Goal: Task Accomplishment & Management: Use online tool/utility

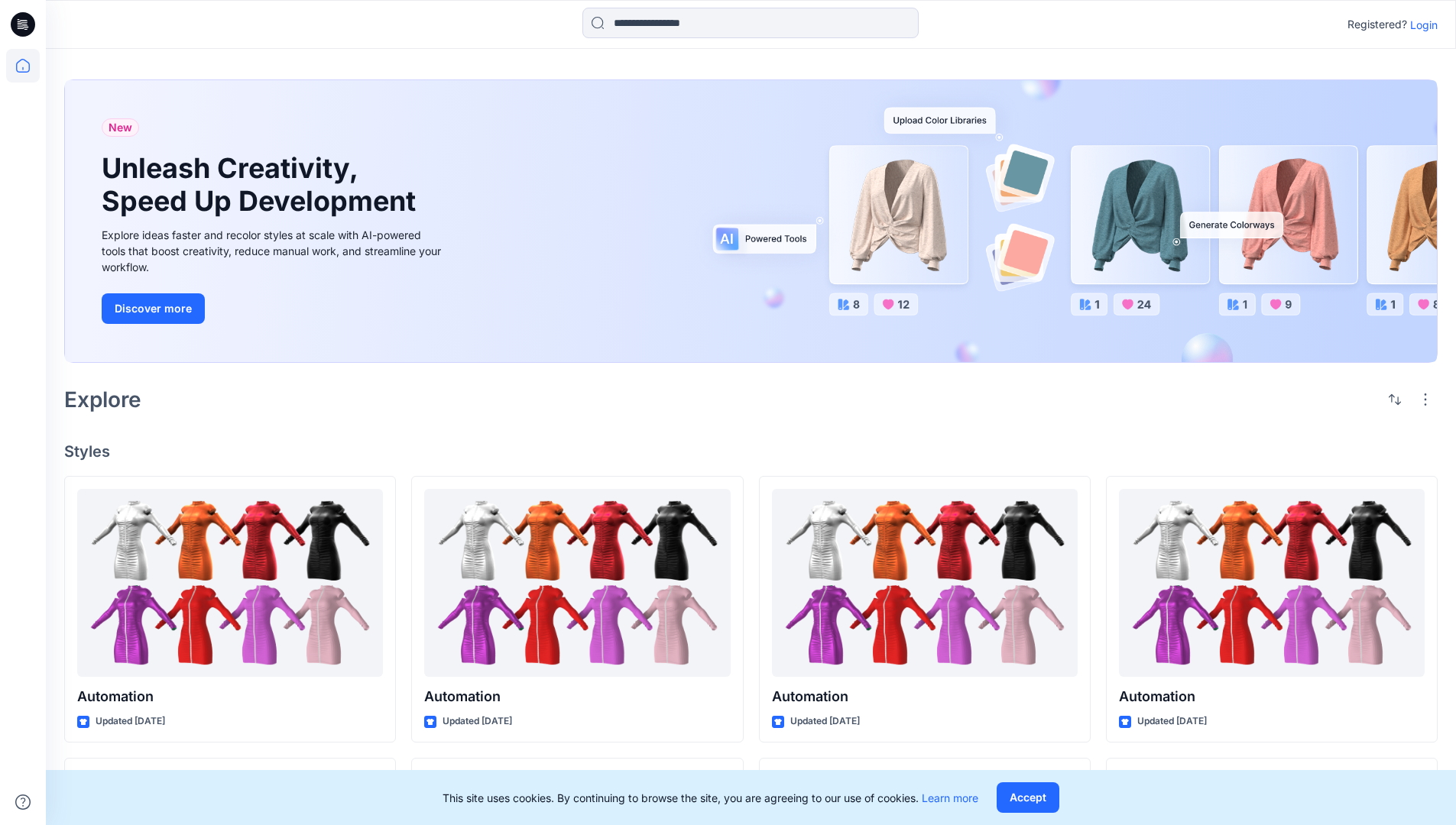
click at [1420, 25] on p "Login" at bounding box center [1423, 24] width 27 height 16
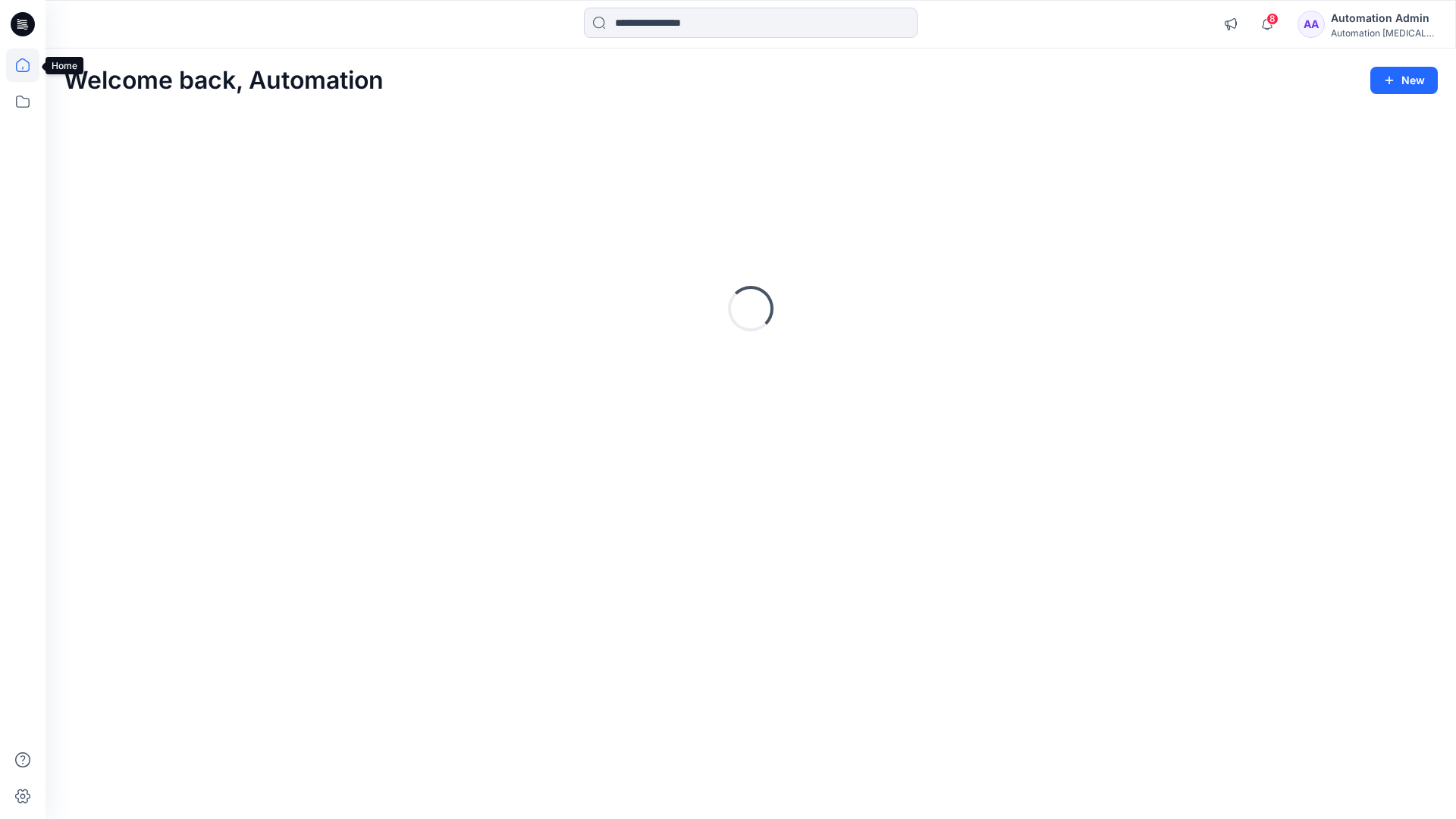
click at [29, 66] on icon at bounding box center [22, 65] width 14 height 14
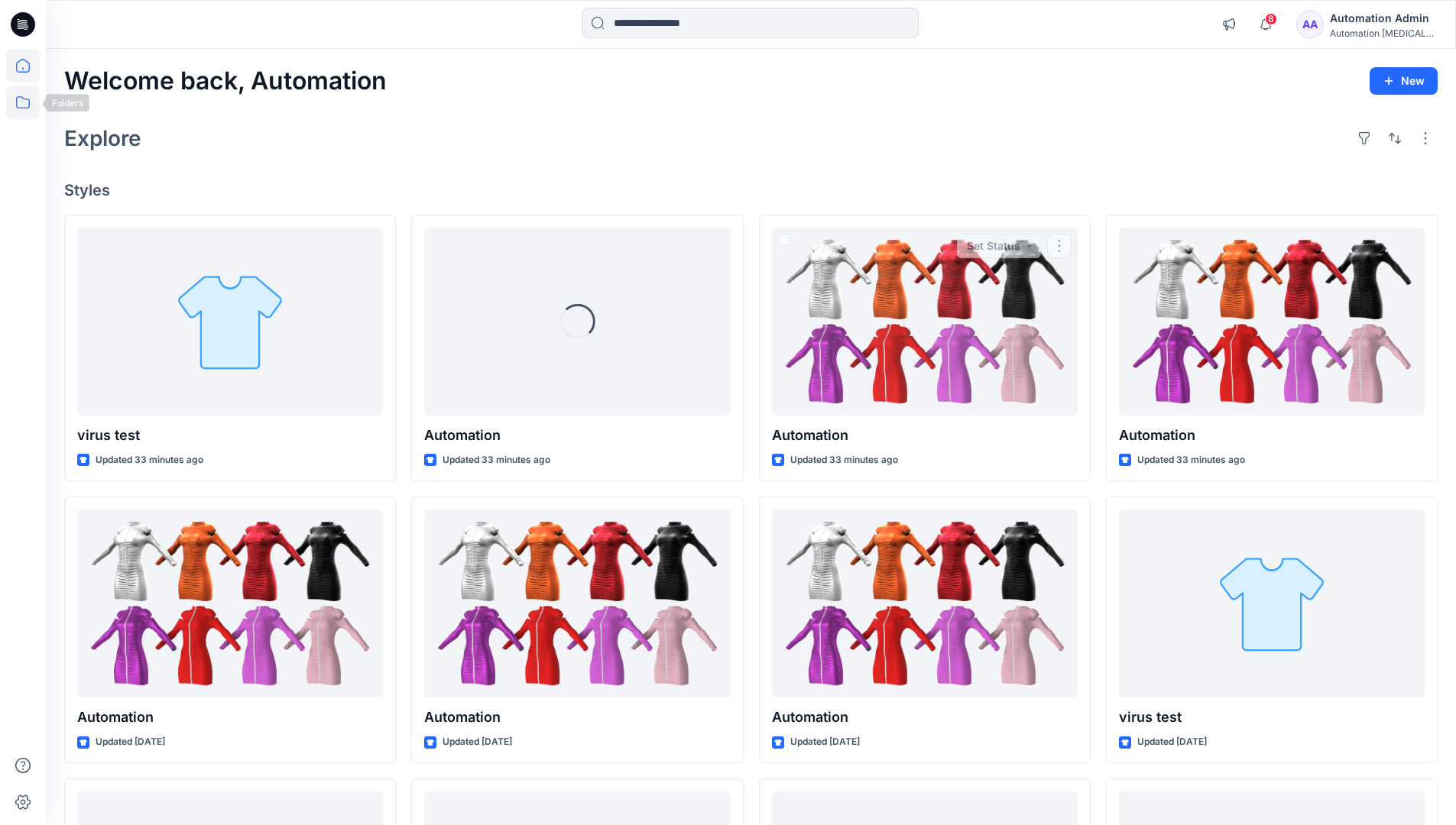
click at [19, 110] on icon at bounding box center [22, 102] width 34 height 34
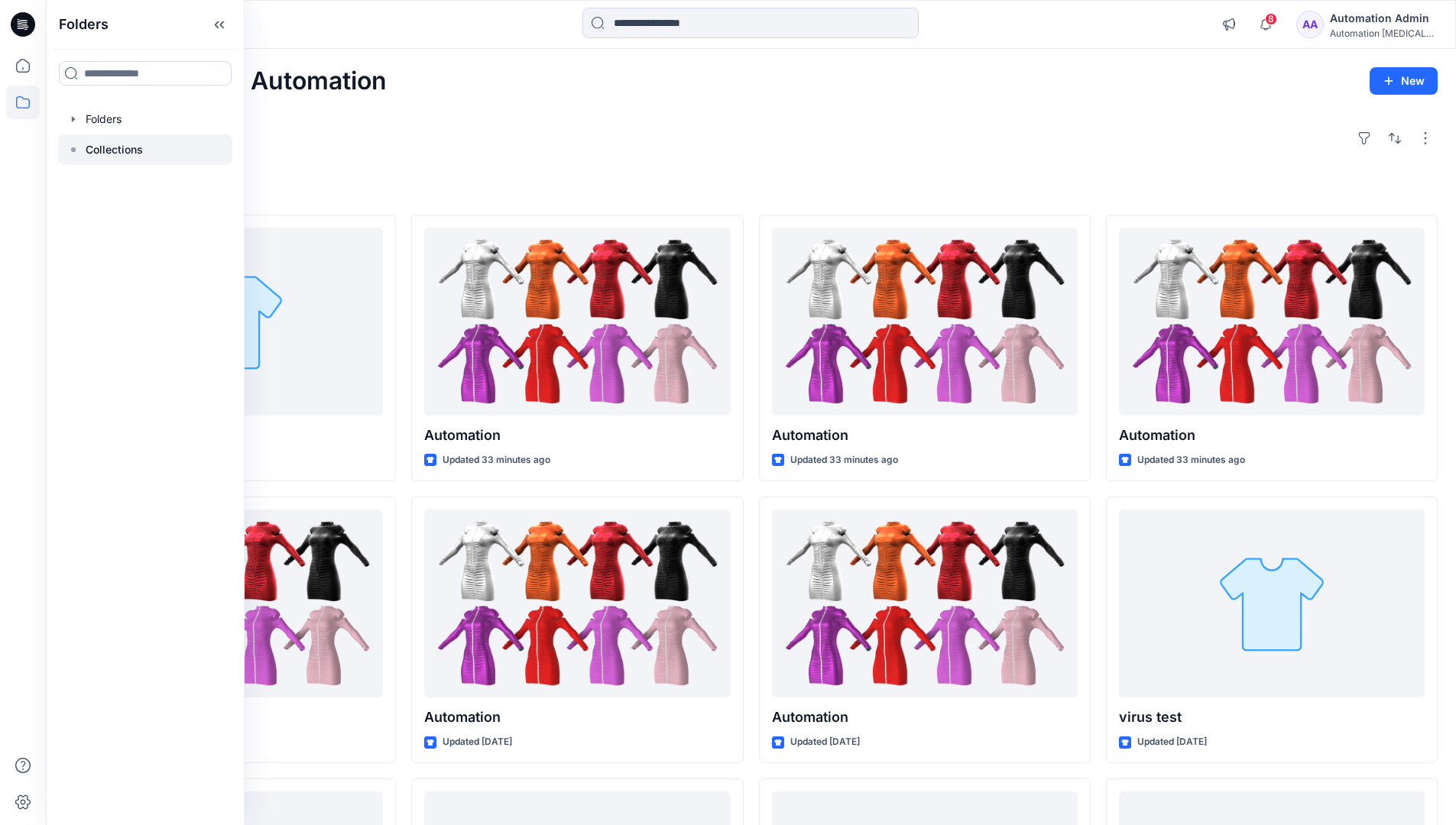
click at [72, 149] on rect at bounding box center [74, 150] width 5 height 5
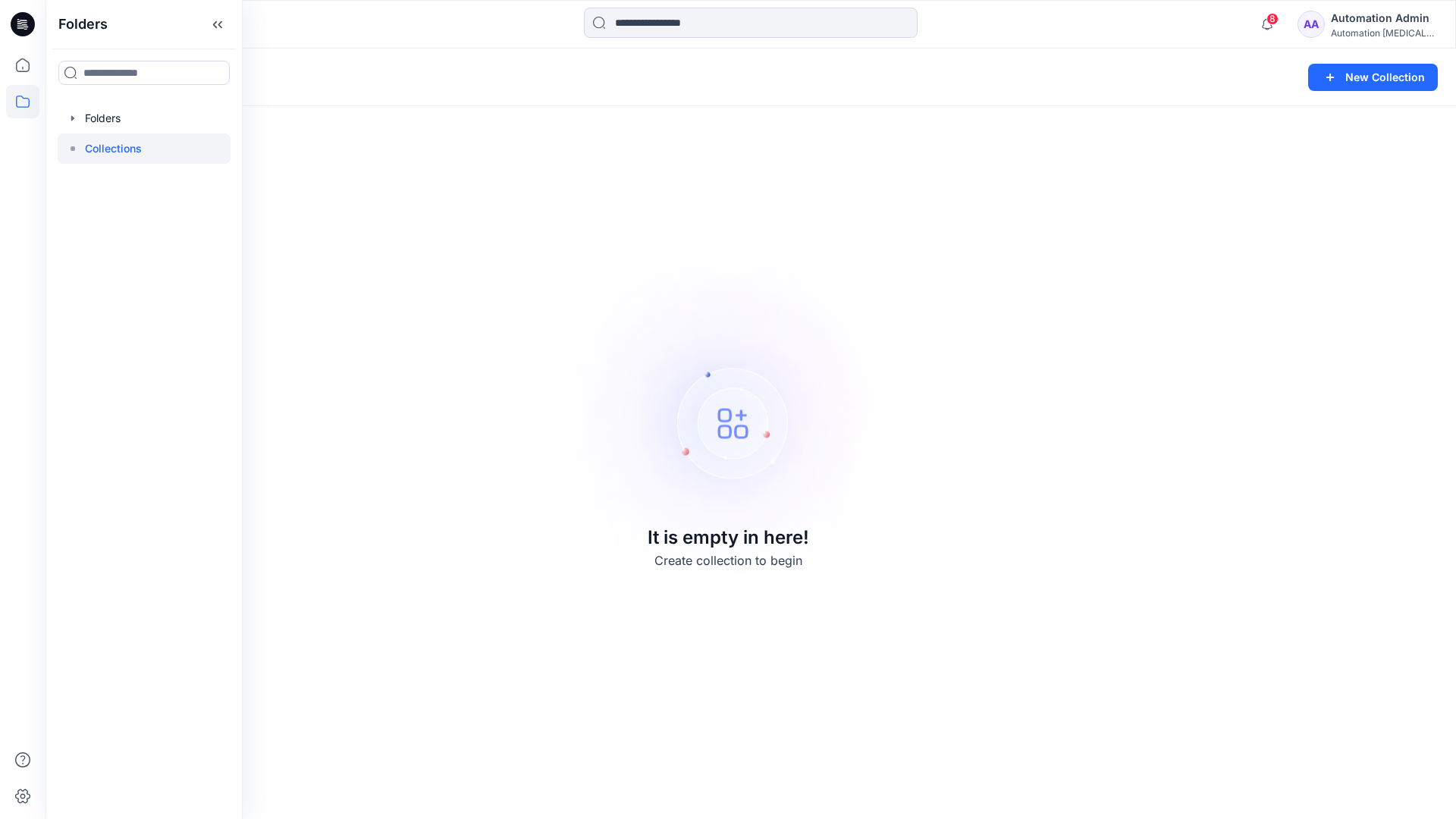
click at [98, 143] on p "Collections" at bounding box center [113, 148] width 57 height 18
click at [11, 99] on icon at bounding box center [22, 102] width 34 height 34
click at [1363, 86] on button "New Collection" at bounding box center [1372, 77] width 129 height 27
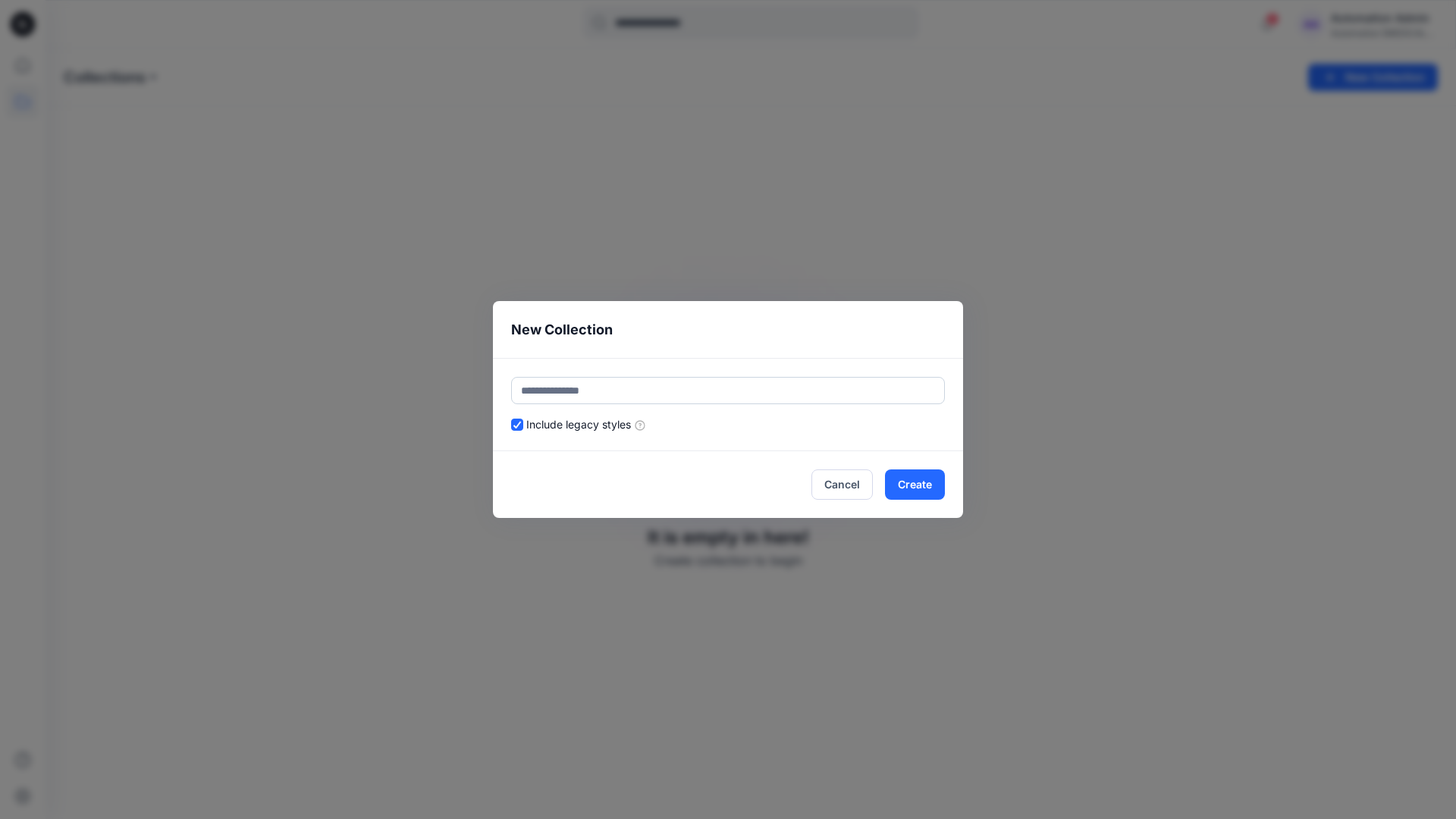
click at [642, 385] on input "text" at bounding box center [728, 390] width 433 height 27
type input "**********"
click at [912, 483] on button "Create" at bounding box center [914, 485] width 60 height 30
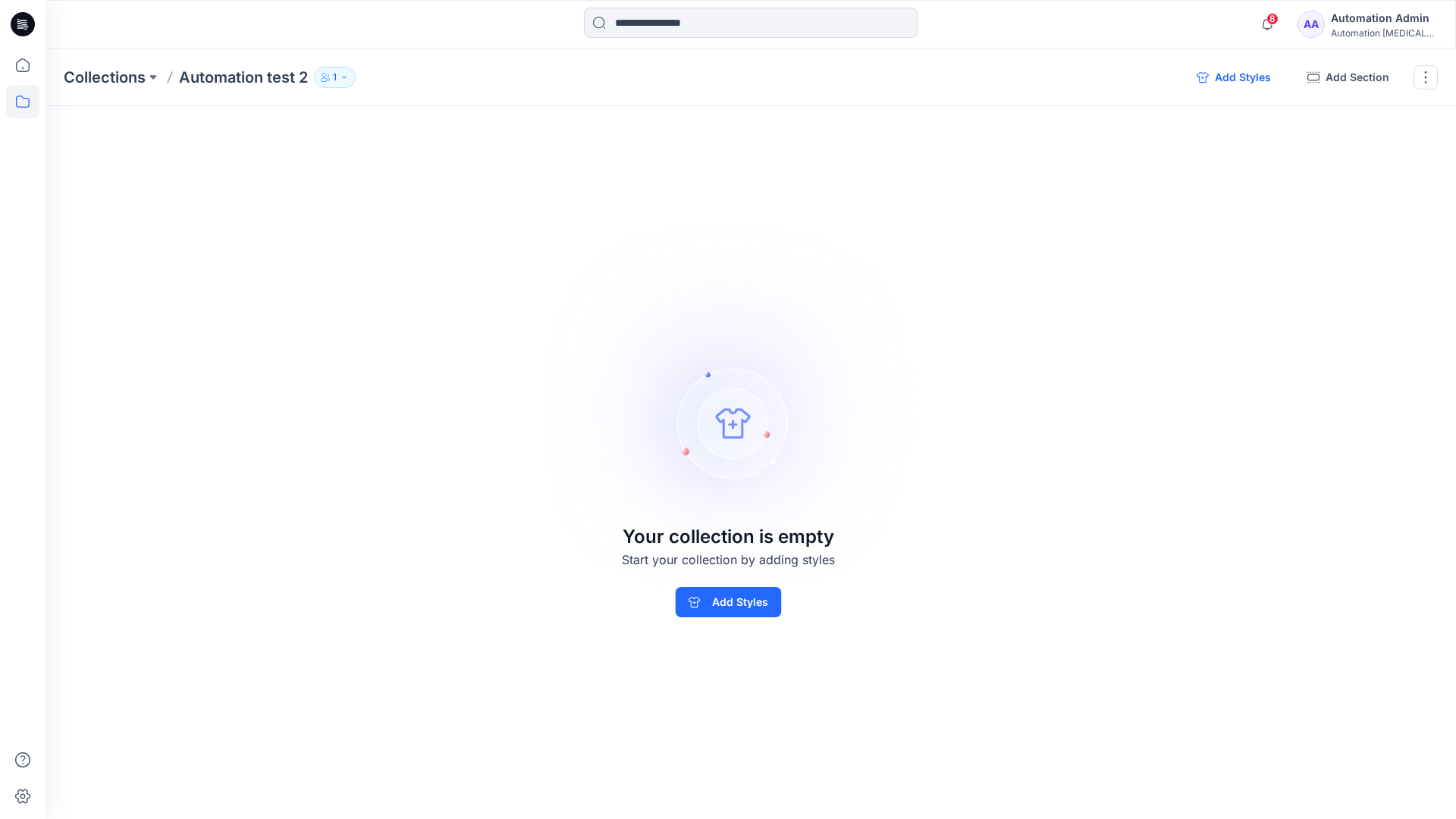
click at [1233, 77] on button "Add Styles" at bounding box center [1233, 78] width 98 height 25
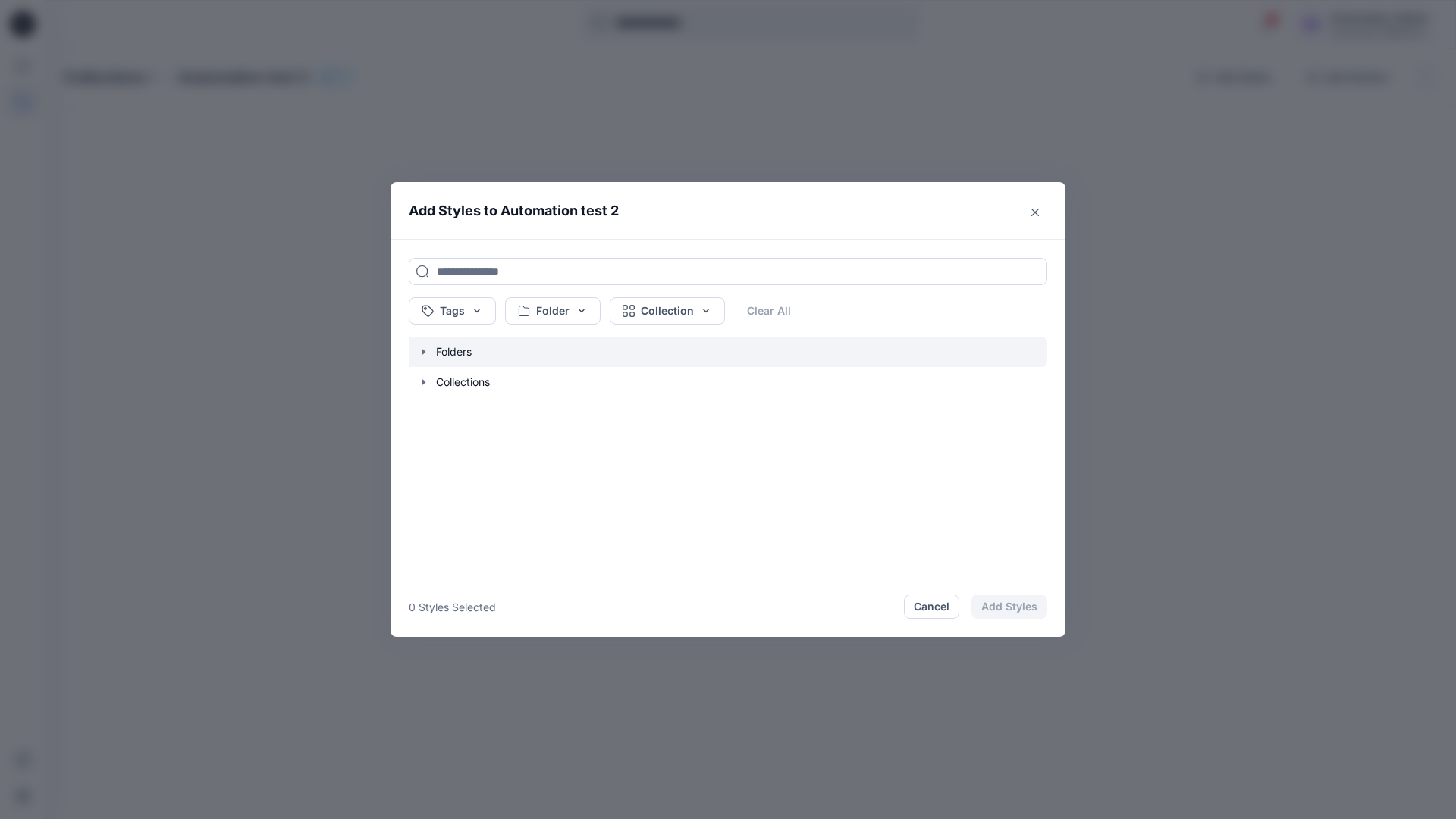
click at [423, 354] on icon "button" at bounding box center [424, 352] width 12 height 12
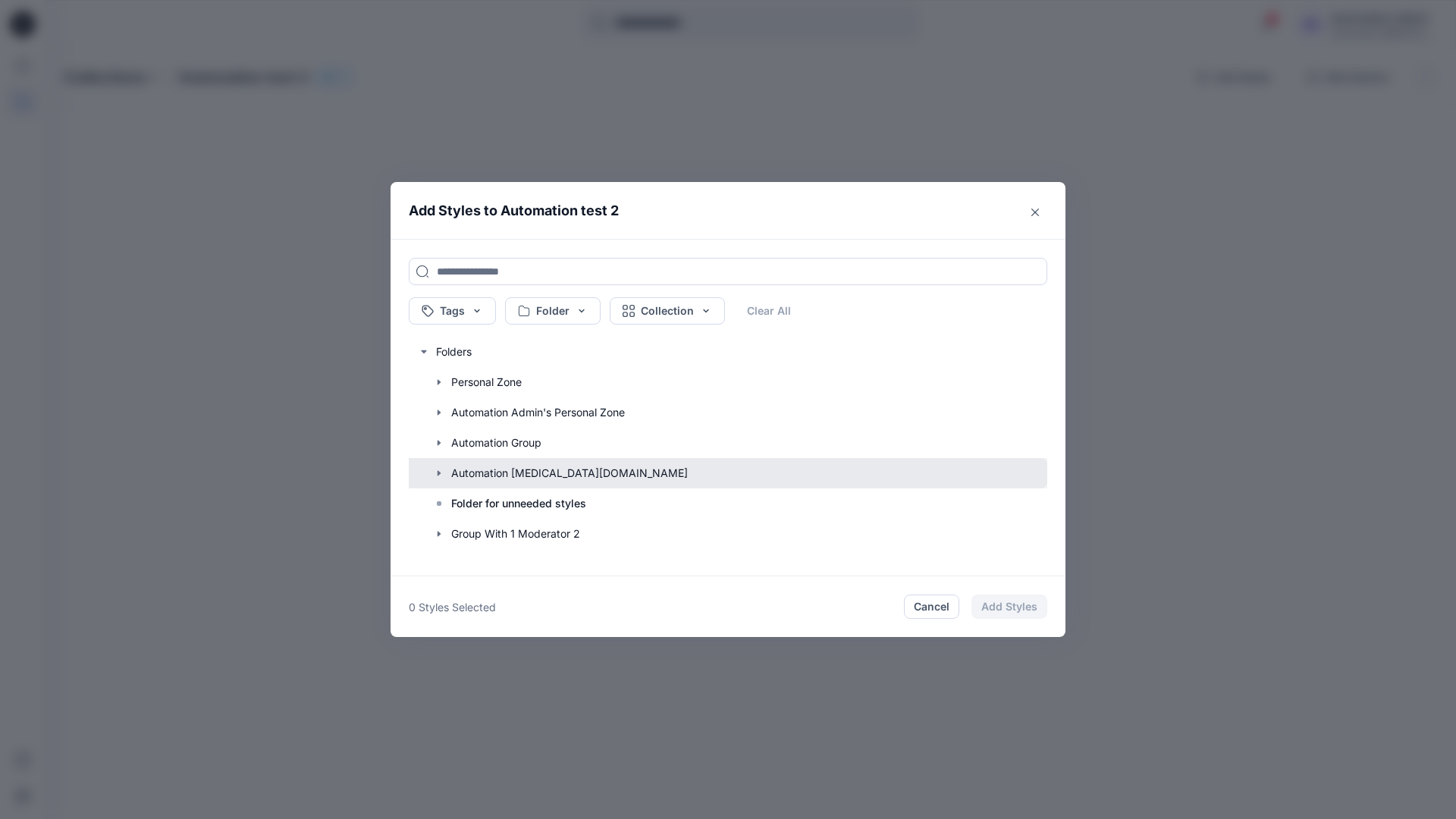
click at [483, 474] on button "button" at bounding box center [720, 473] width 654 height 30
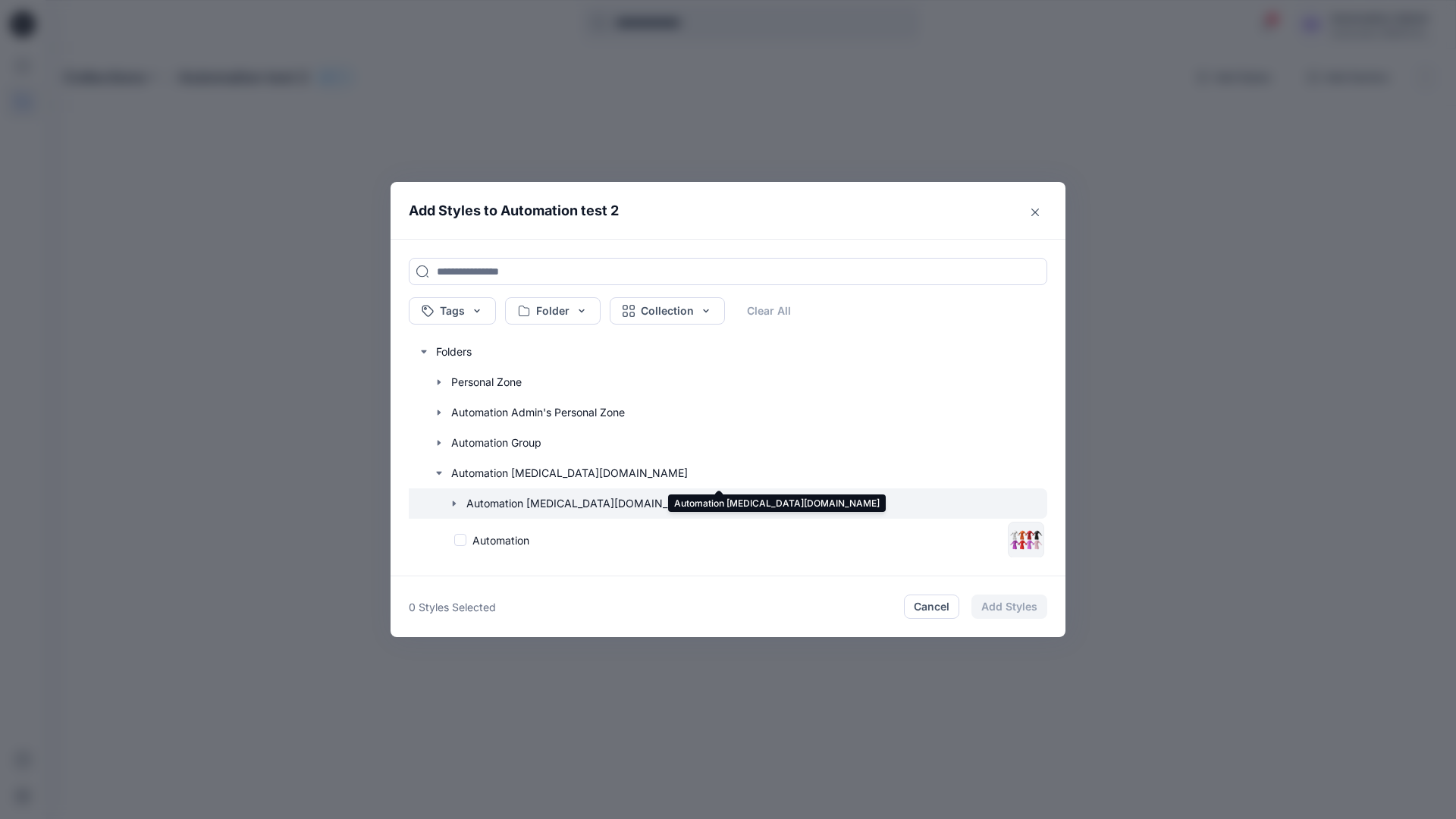
click at [456, 504] on icon "button" at bounding box center [454, 503] width 12 height 12
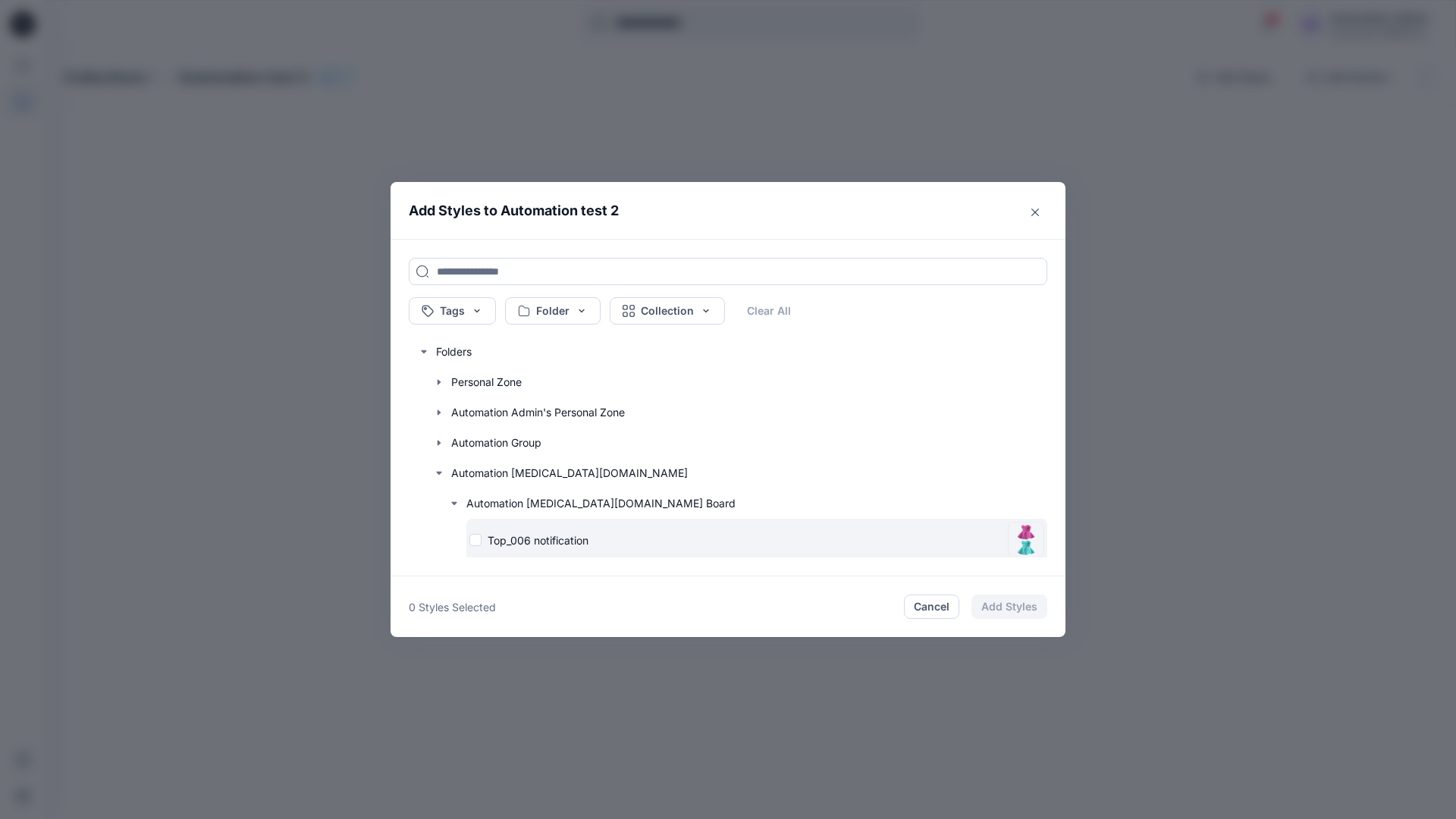
click at [477, 543] on div "Top_006 notification" at bounding box center [736, 540] width 533 height 16
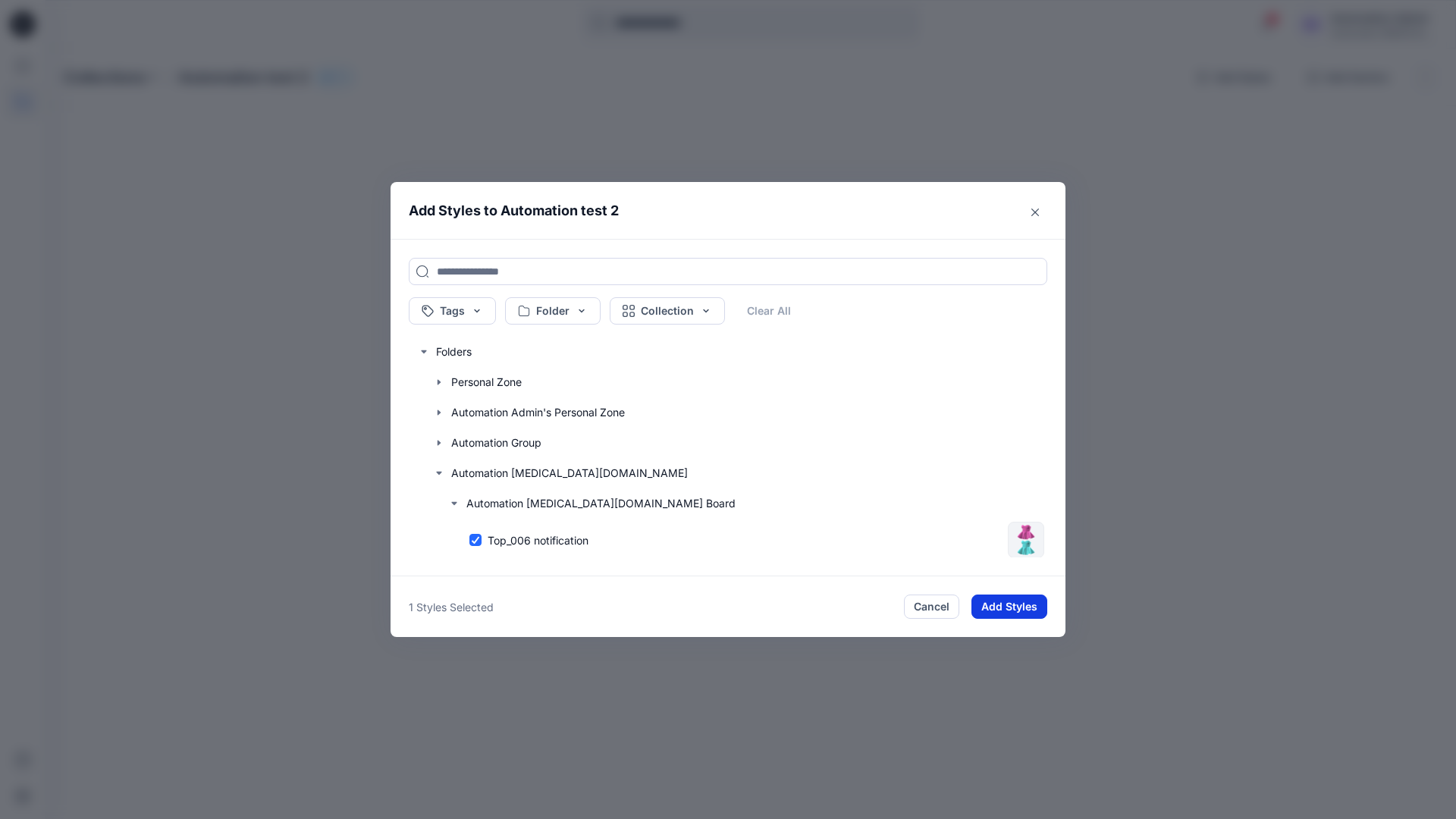
click at [996, 599] on button "Add Styles" at bounding box center [1009, 607] width 76 height 25
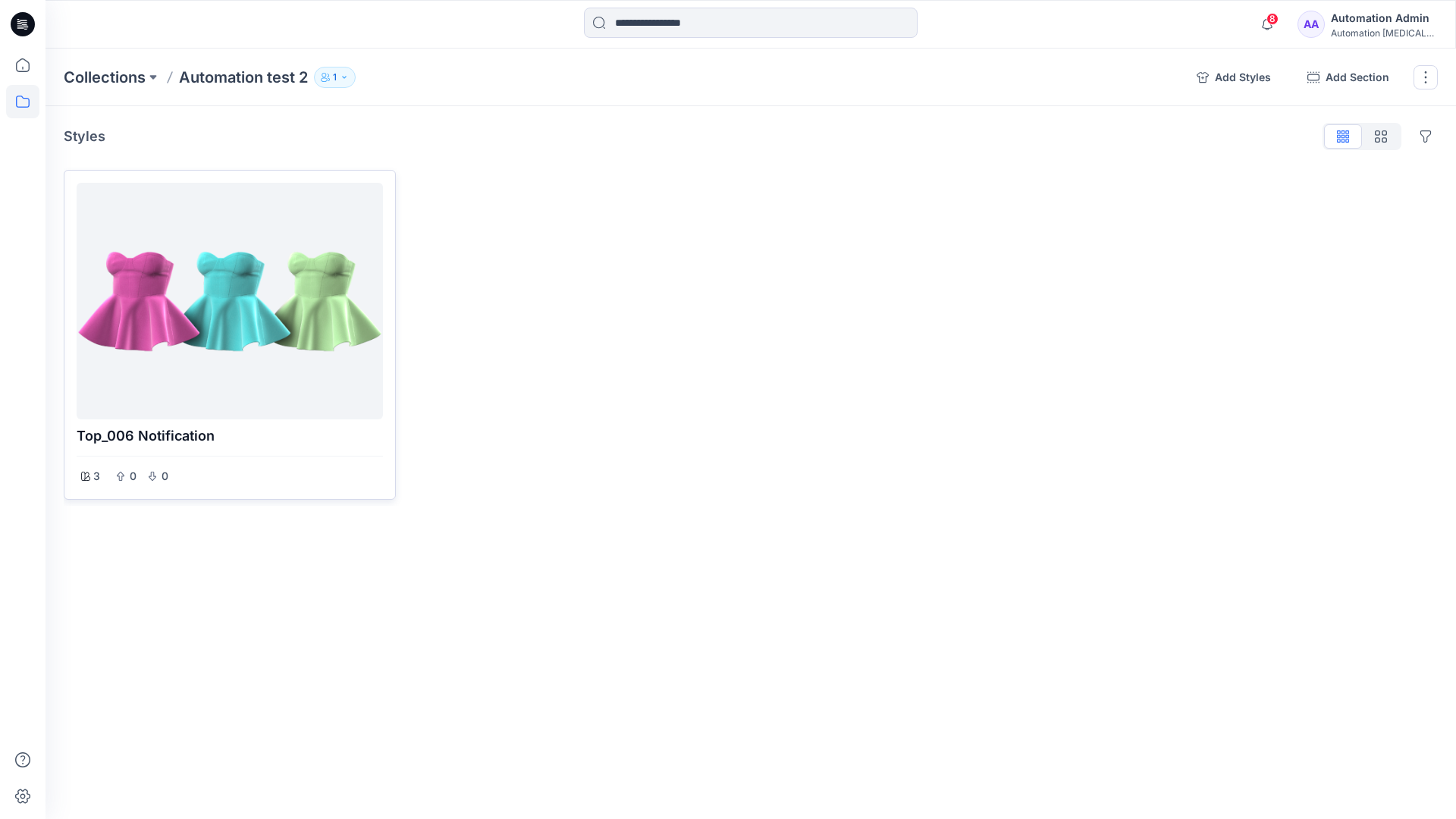
click at [284, 308] on div at bounding box center [229, 301] width 294 height 225
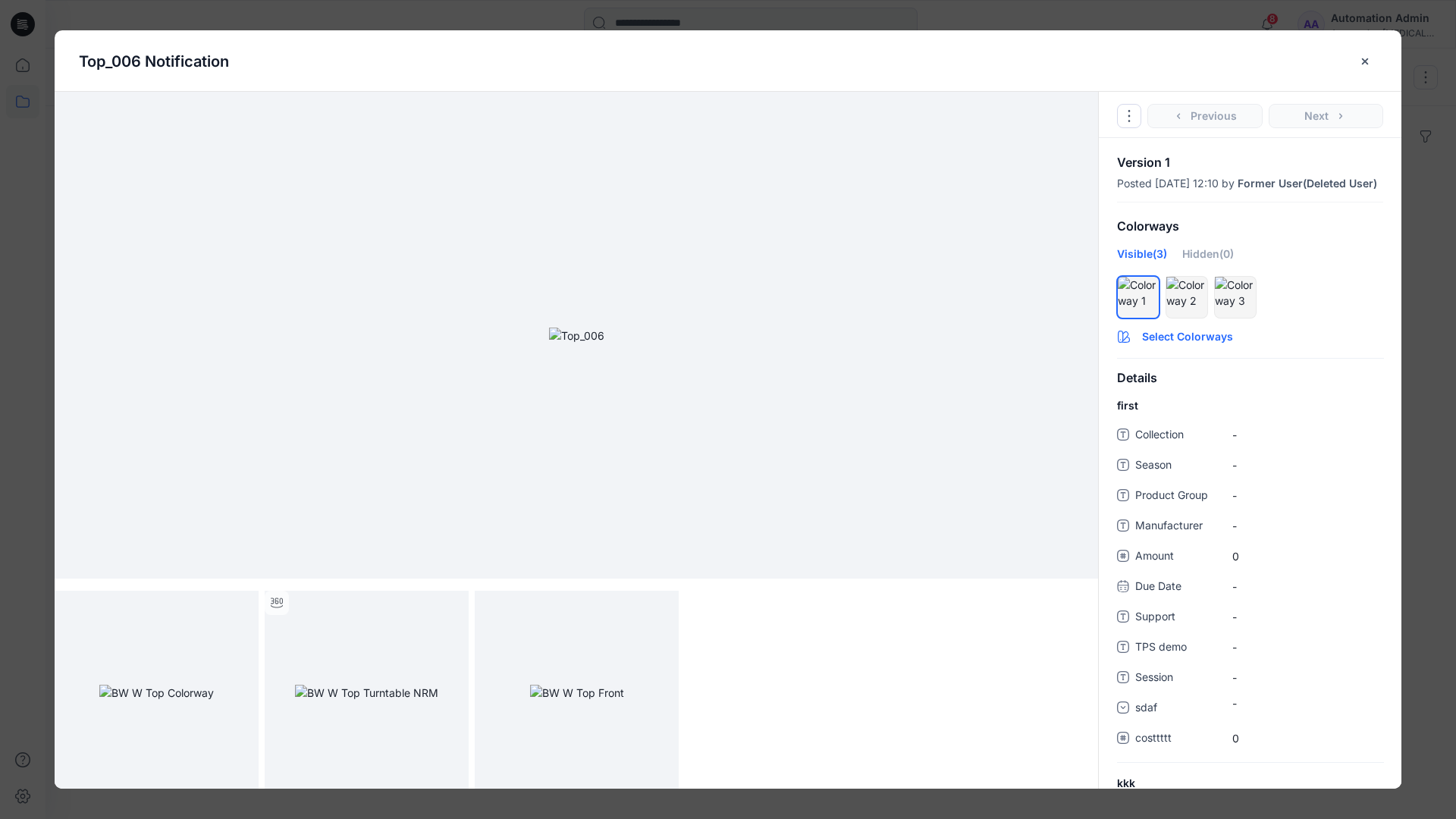
click at [1186, 346] on button "Select Colorways" at bounding box center [1250, 334] width 302 height 25
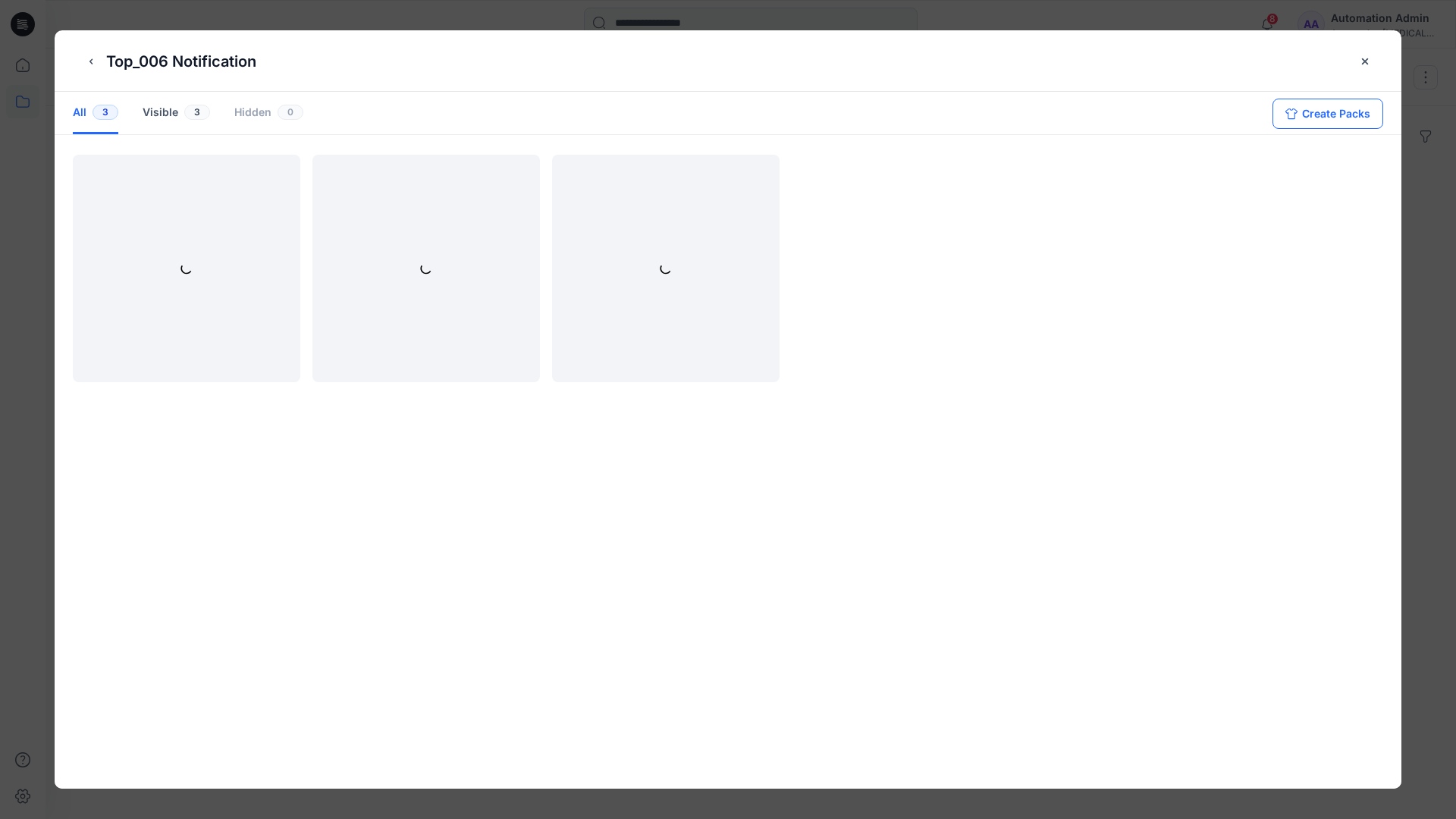
click at [1315, 110] on button "Create Packs" at bounding box center [1327, 113] width 111 height 30
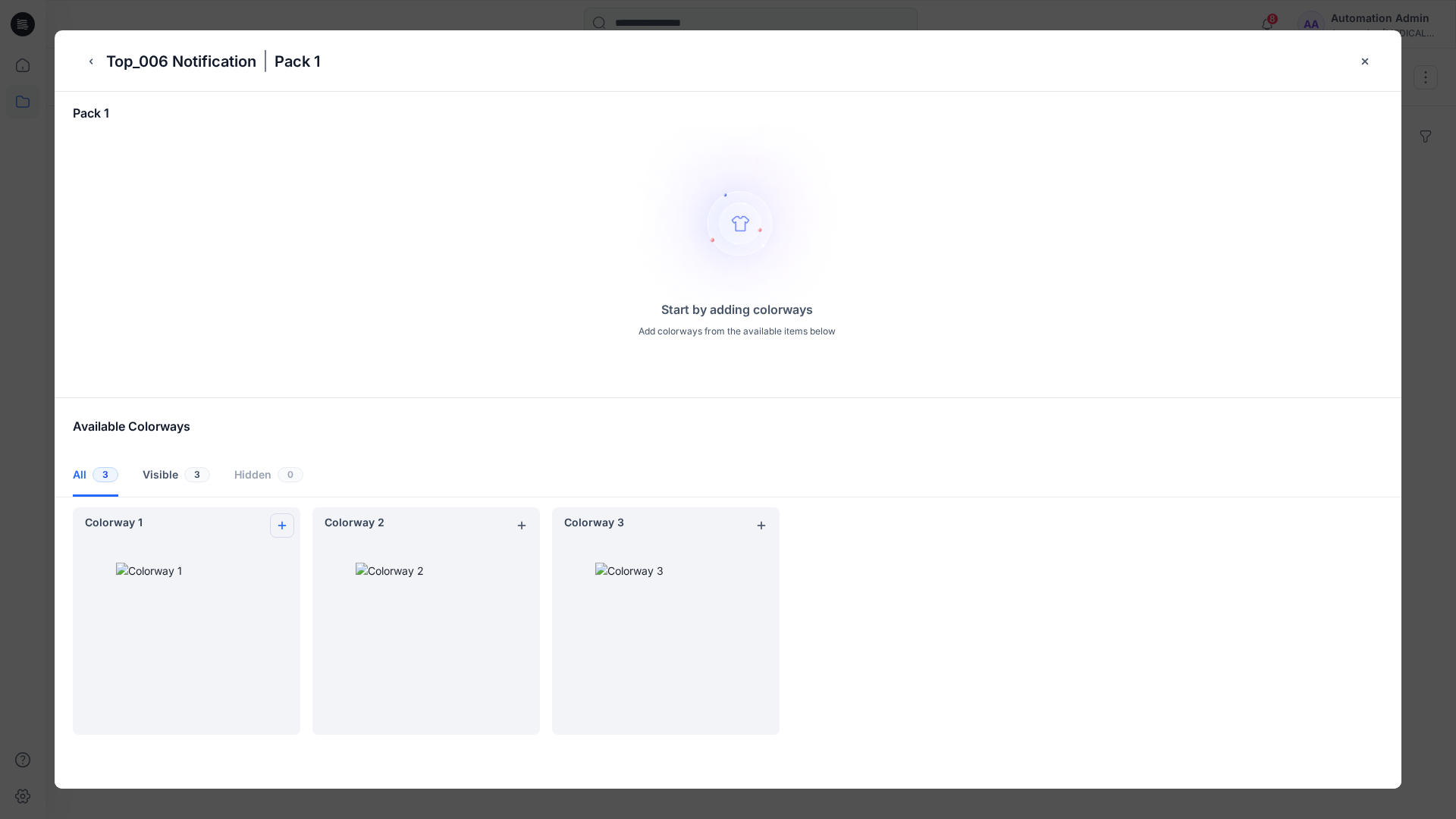
click at [279, 521] on icon "add colorway" at bounding box center [282, 526] width 12 height 12
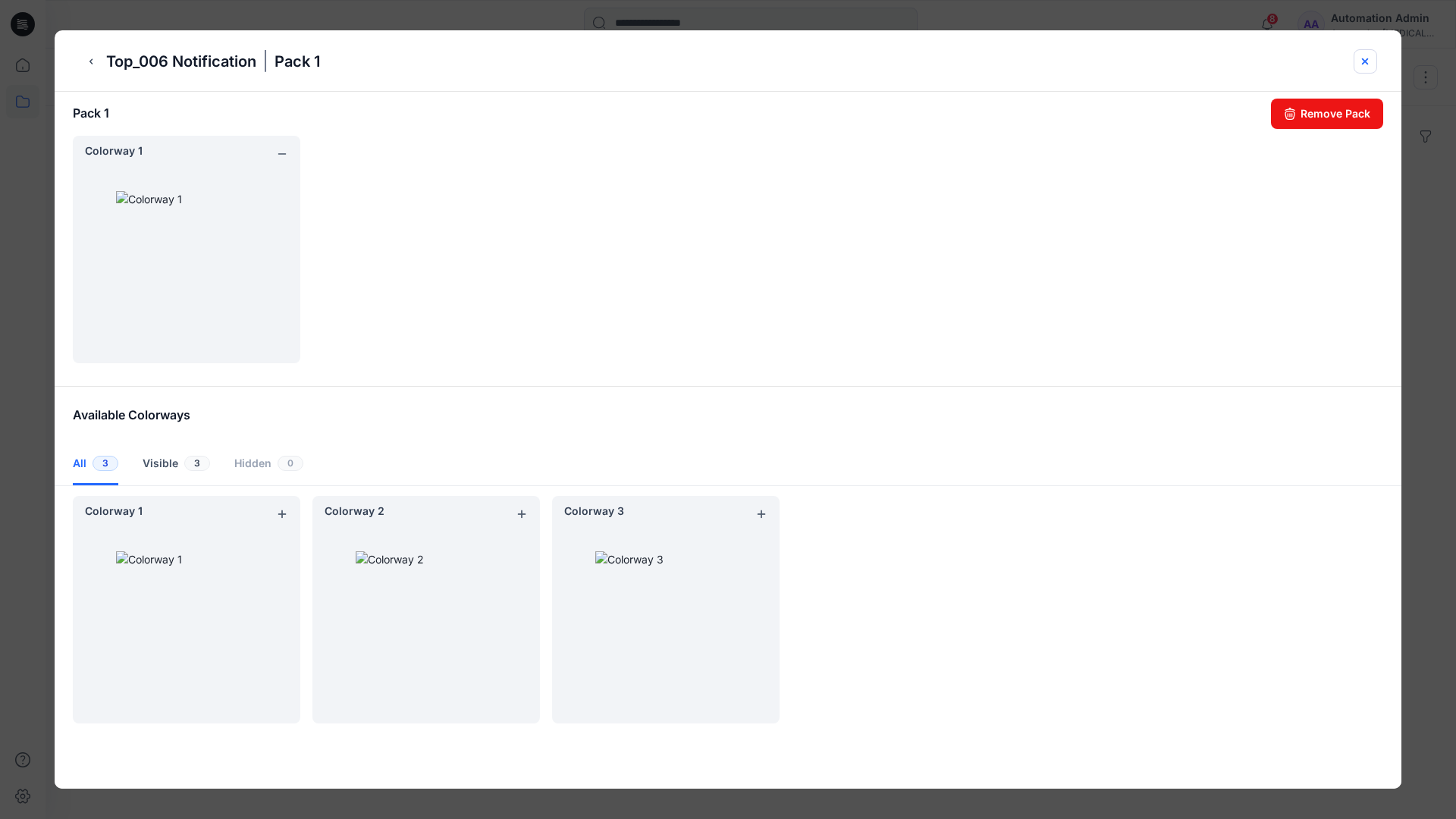
click at [1366, 64] on icon "close-btn" at bounding box center [1364, 61] width 12 height 12
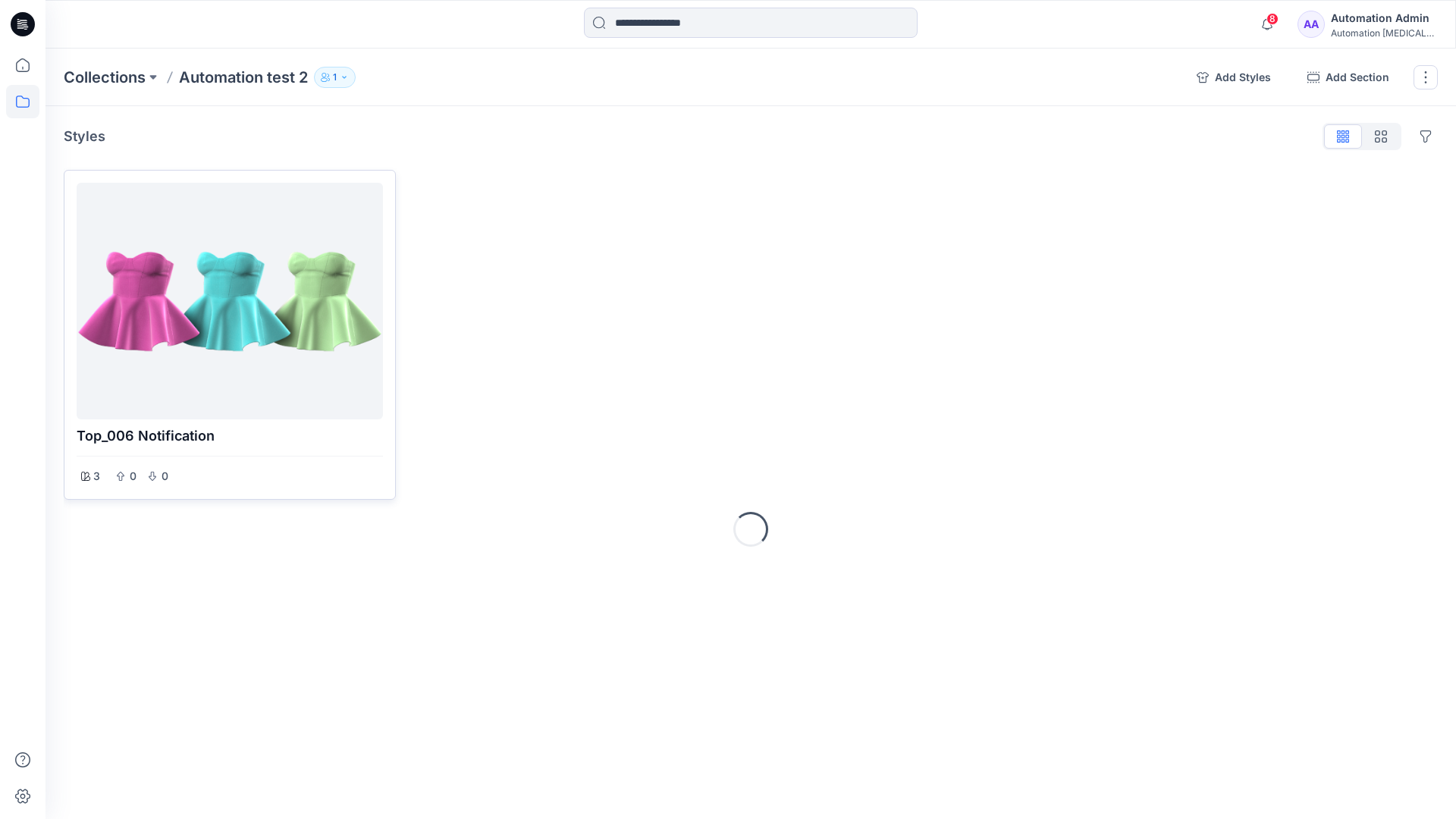
click at [220, 347] on div at bounding box center [229, 301] width 294 height 225
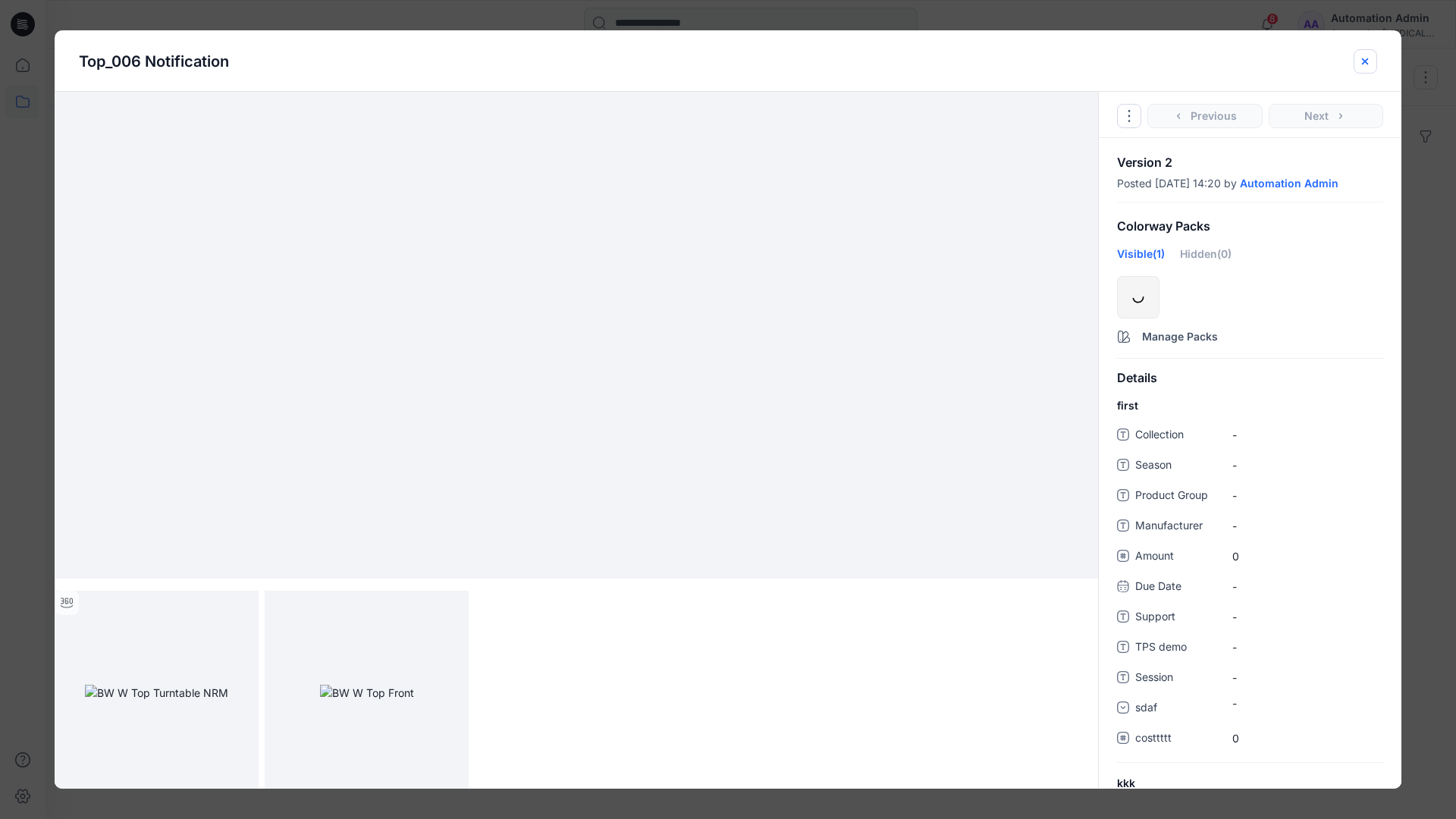
click at [1359, 63] on icon "close-btn" at bounding box center [1364, 61] width 12 height 12
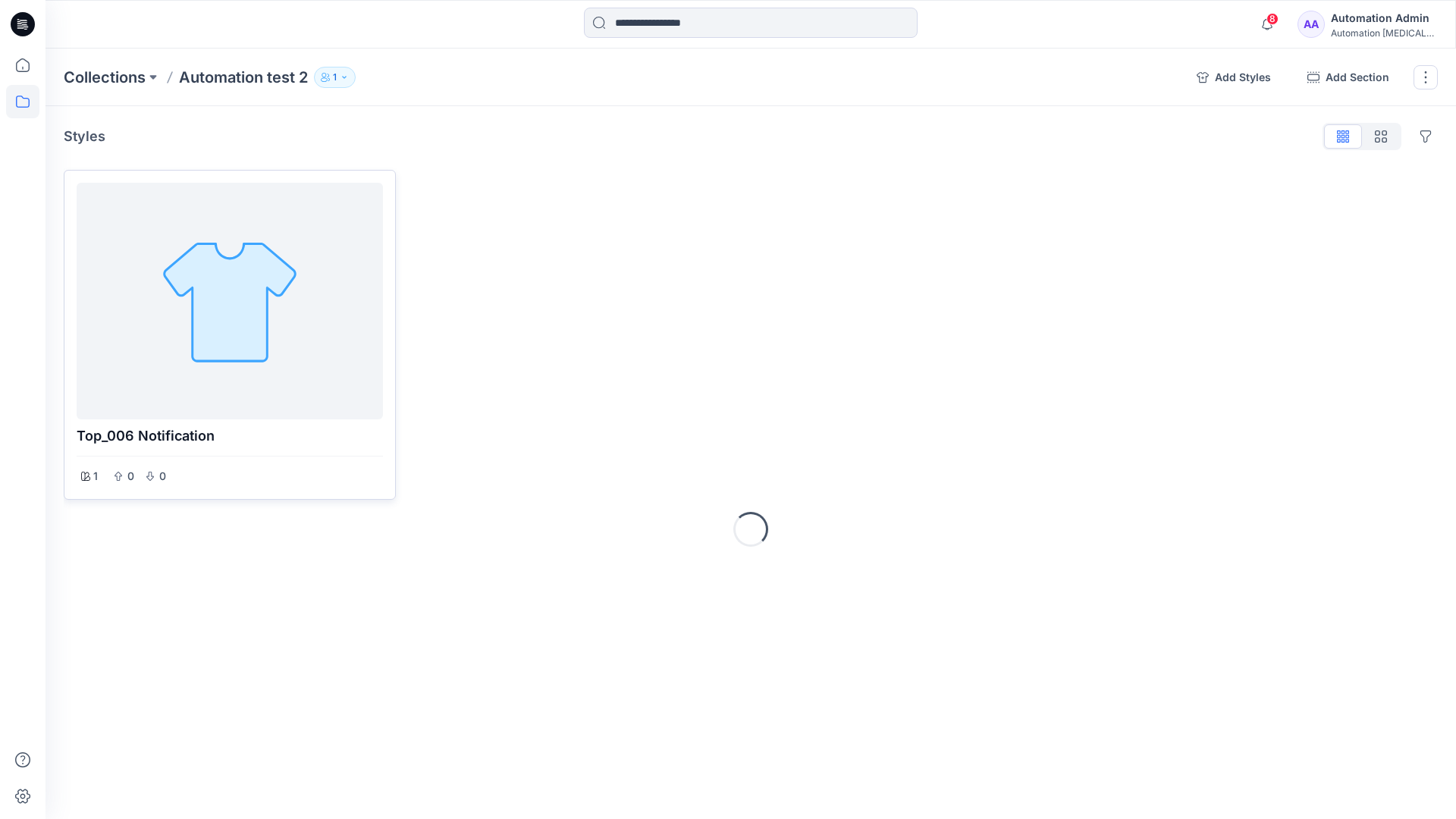
click at [225, 250] on div at bounding box center [229, 301] width 294 height 225
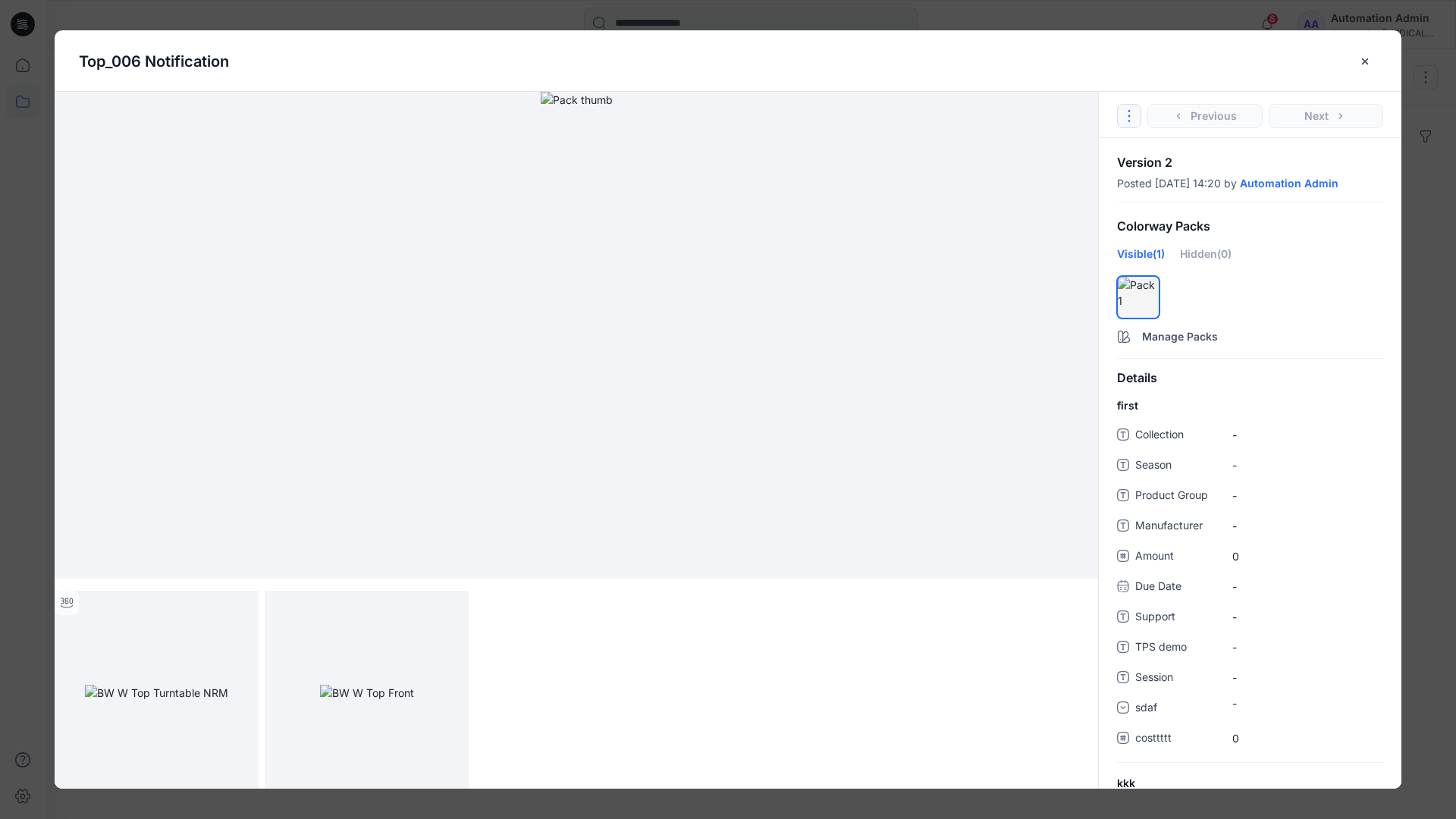
click at [1132, 112] on icon "Options" at bounding box center [1128, 116] width 12 height 12
click at [1127, 184] on button "Duplicate Original Style to..." at bounding box center [1129, 185] width 184 height 30
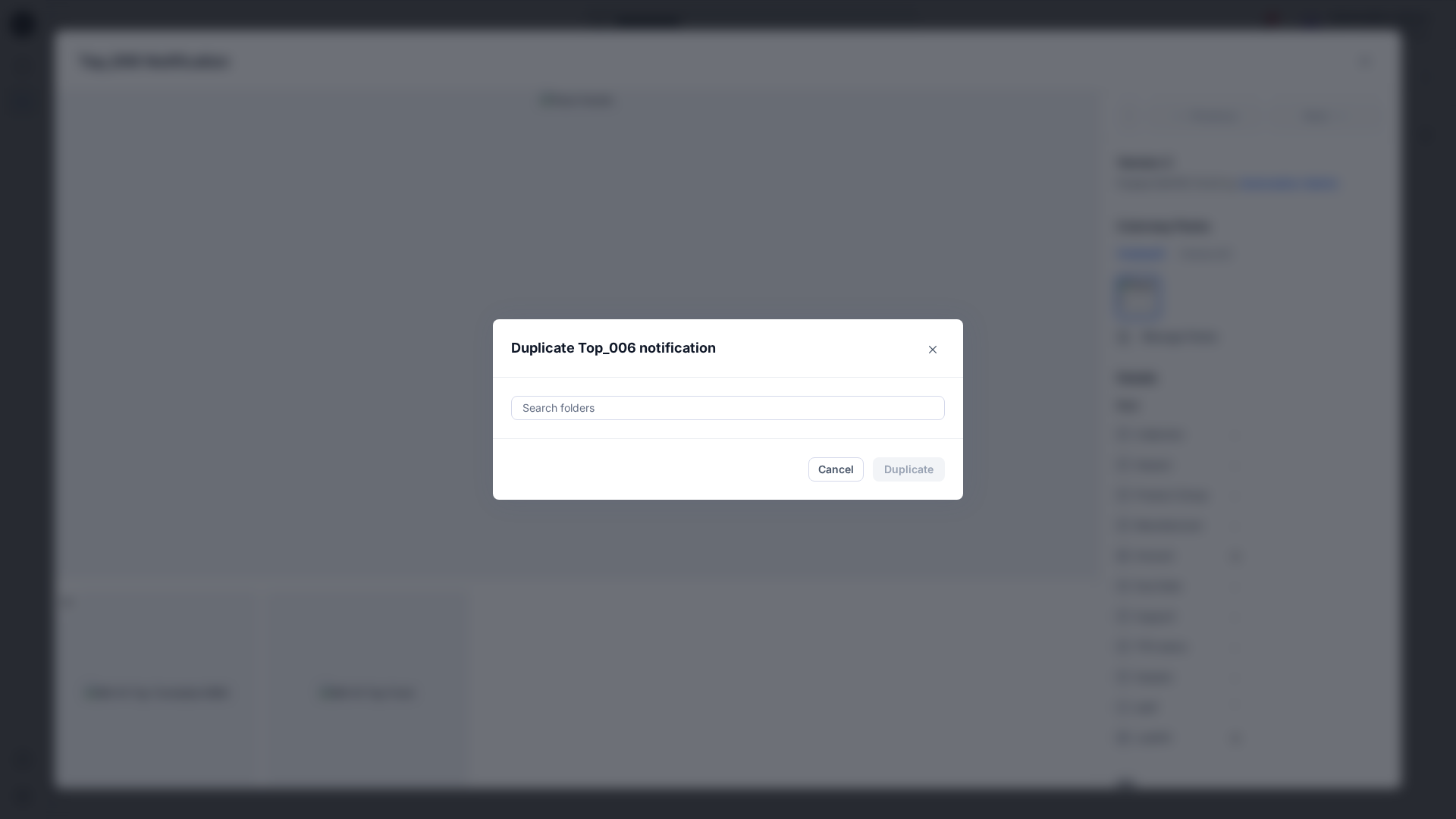
click at [702, 406] on div at bounding box center [728, 408] width 414 height 18
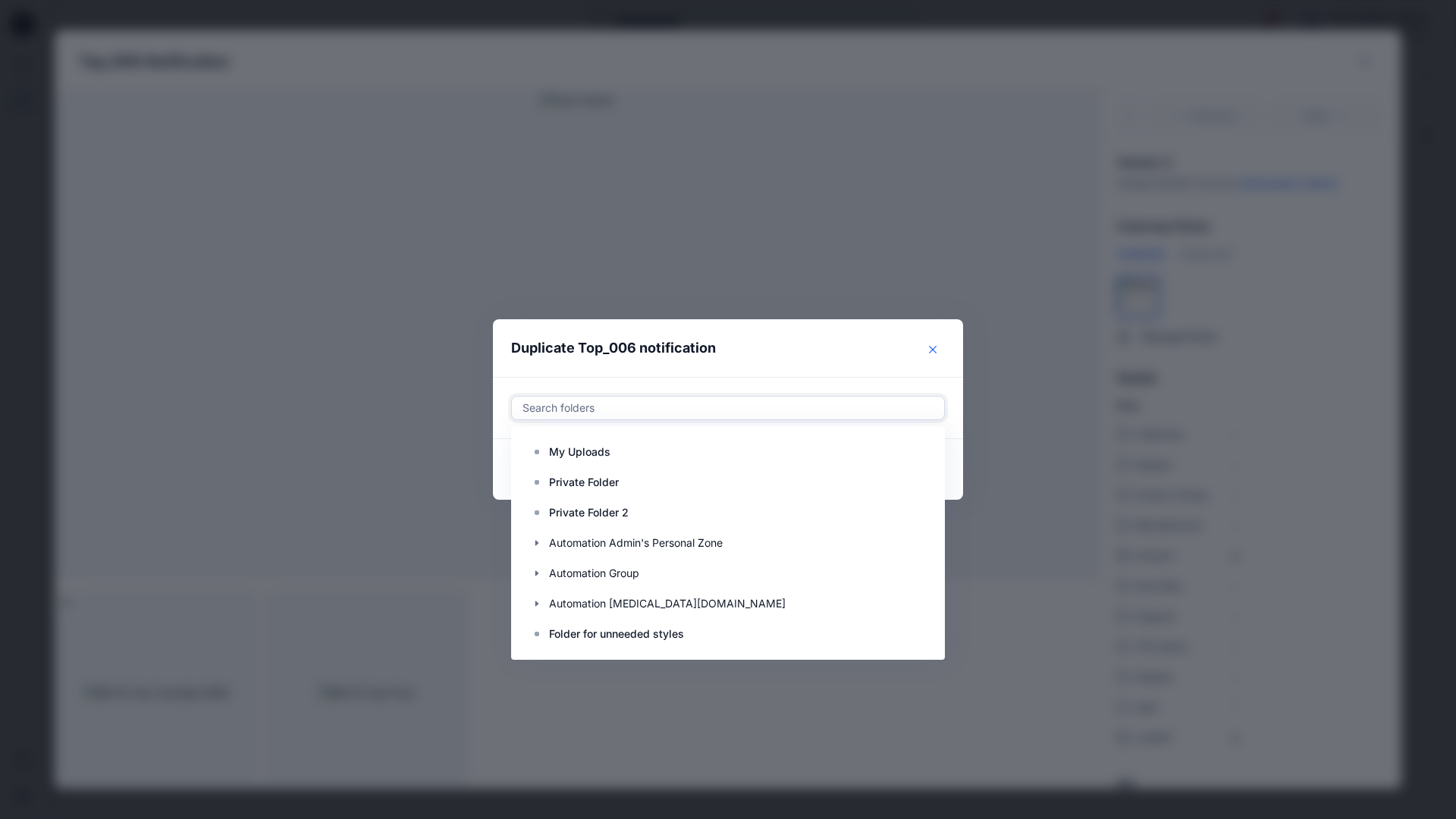
click at [934, 347] on icon "Close" at bounding box center [932, 349] width 7 height 7
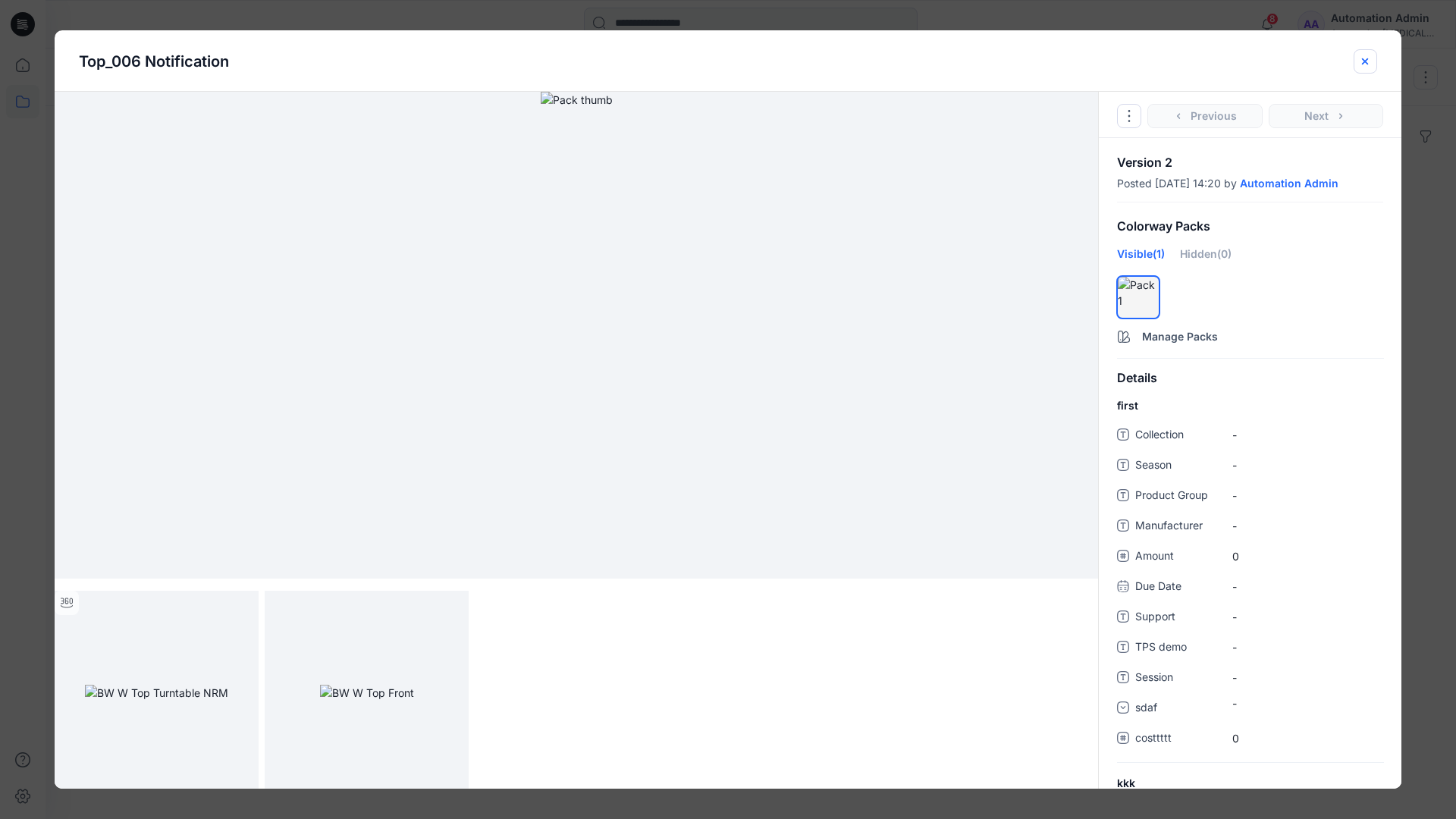
click at [1365, 66] on icon "close-btn" at bounding box center [1364, 61] width 12 height 12
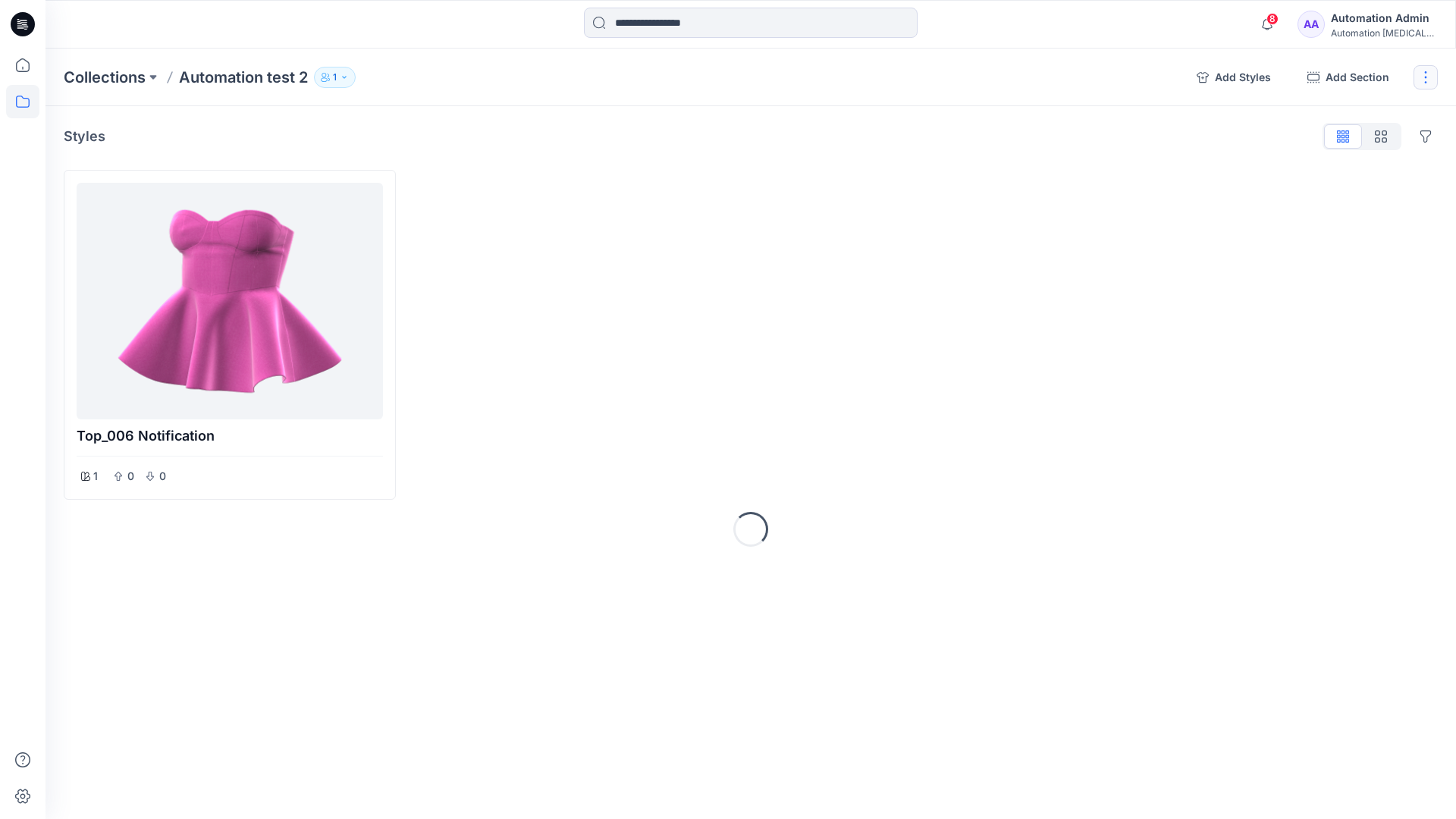
click at [1421, 79] on button "button" at bounding box center [1426, 78] width 25 height 25
click at [1337, 218] on button "Delete Collection" at bounding box center [1353, 216] width 164 height 28
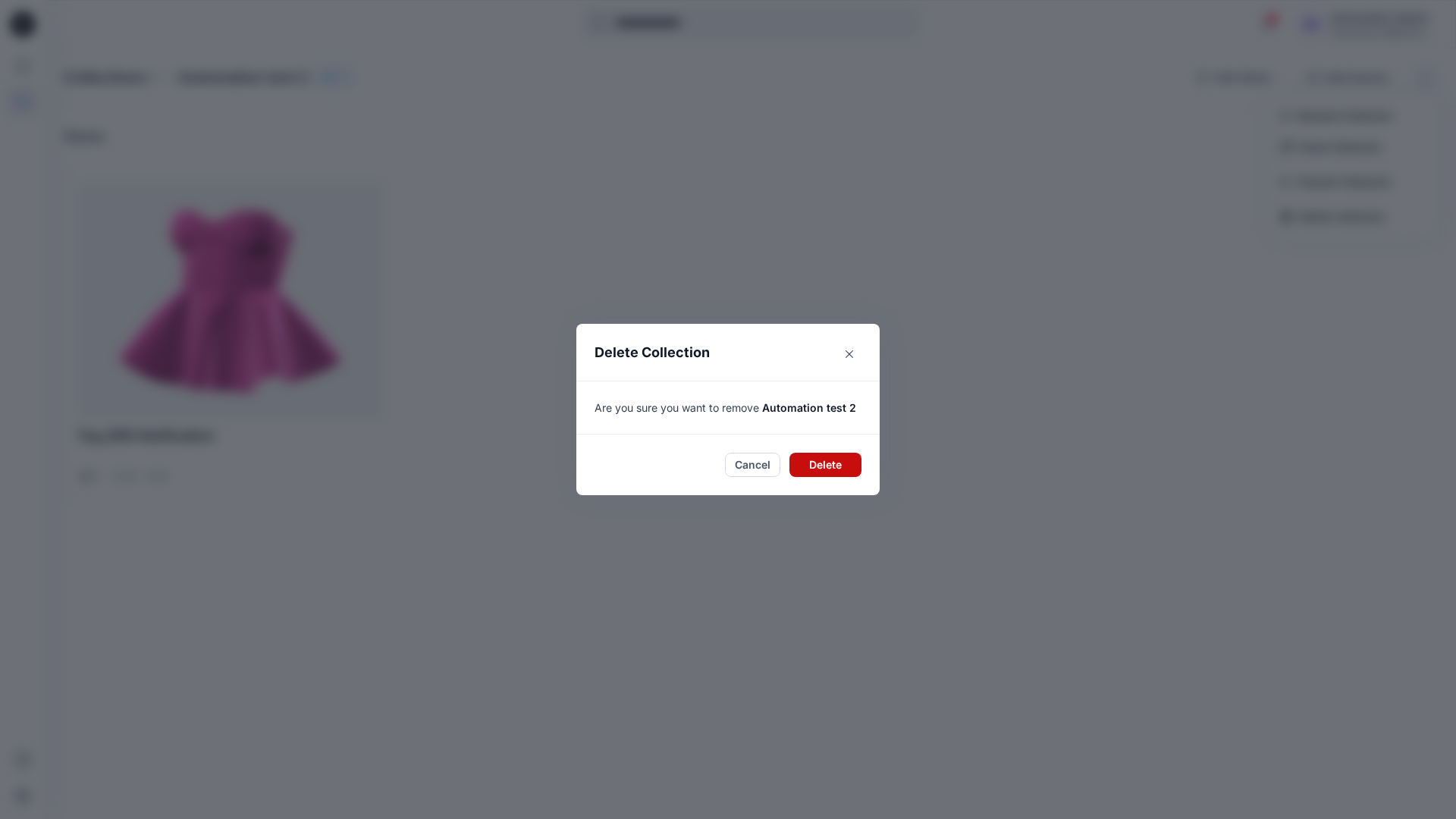
click at [841, 453] on button "Delete" at bounding box center [825, 465] width 72 height 25
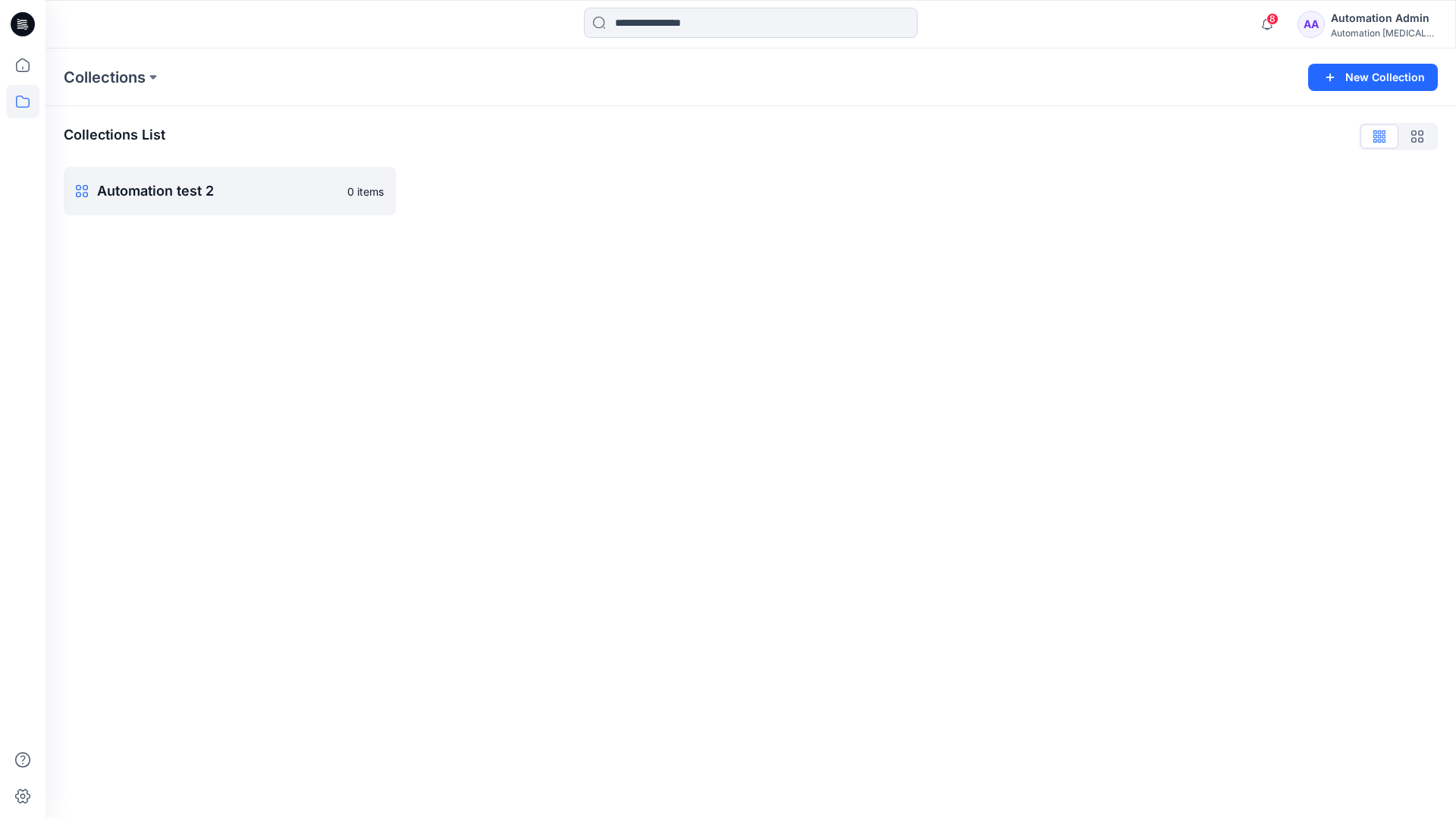
click at [1372, 25] on div "Automation Admin" at bounding box center [1384, 18] width 107 height 18
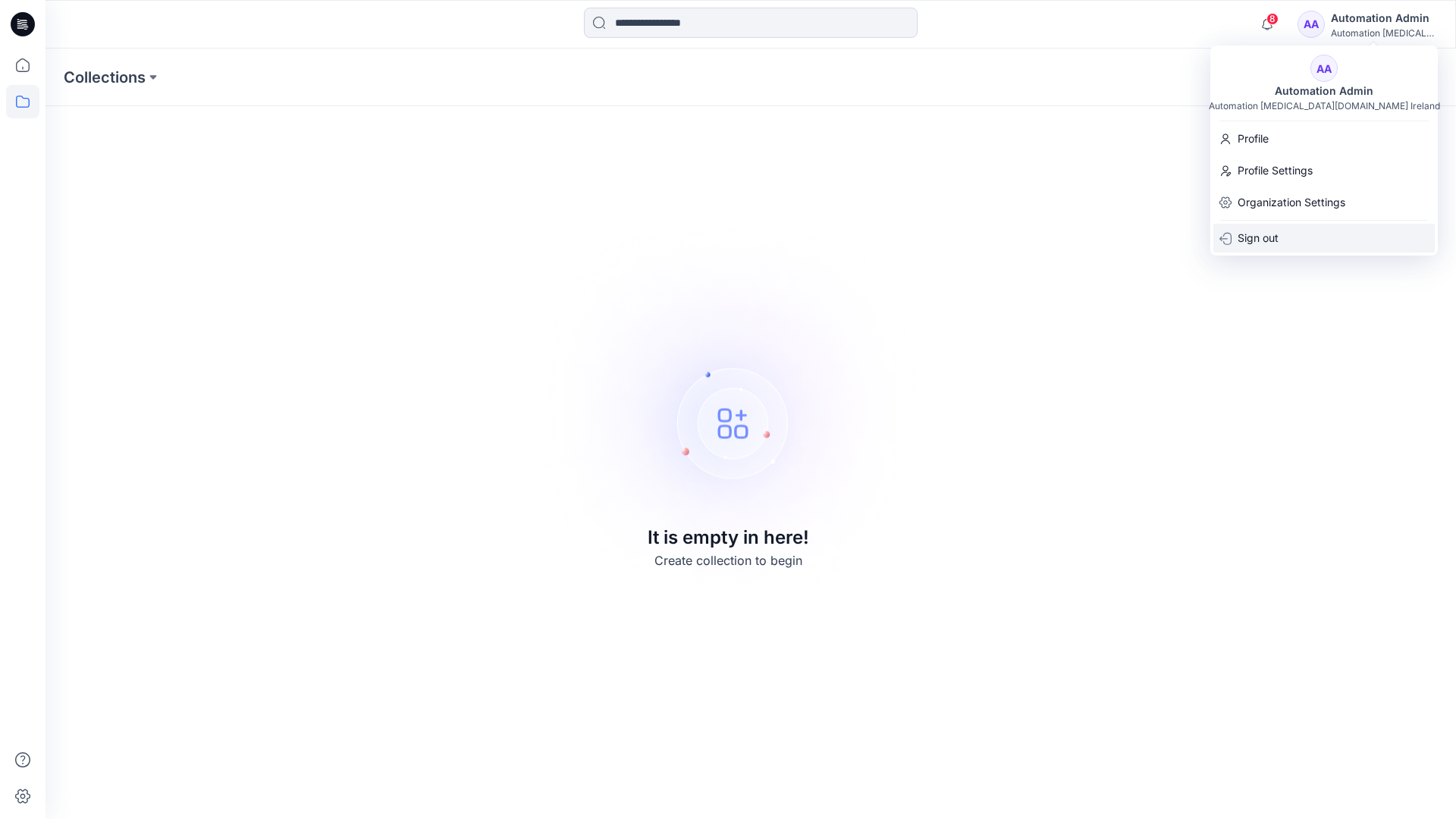
click at [1279, 233] on div "Sign out" at bounding box center [1324, 238] width 221 height 29
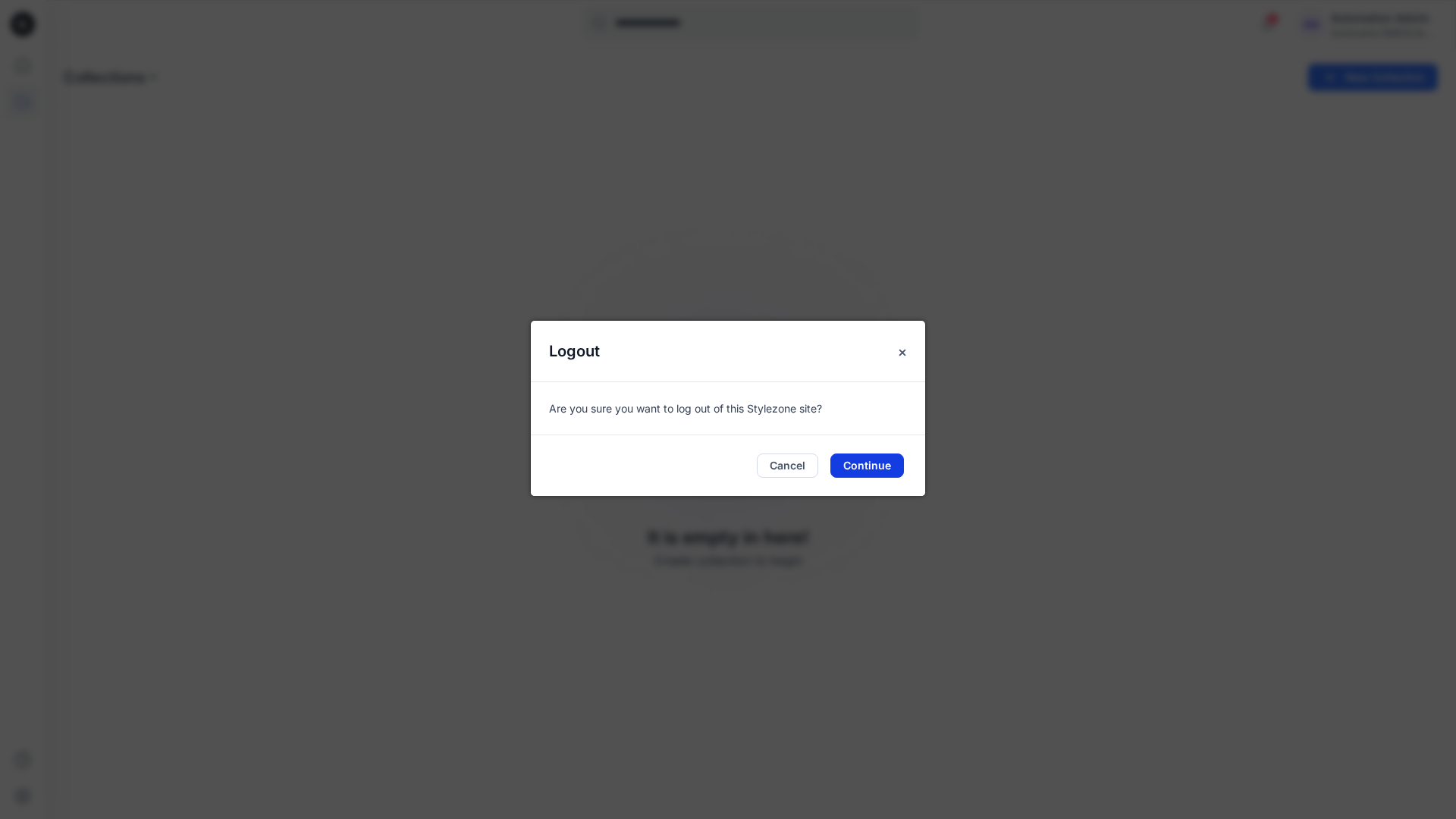
click at [864, 471] on button "Continue" at bounding box center [867, 466] width 74 height 25
